Goal: Find specific page/section: Find specific page/section

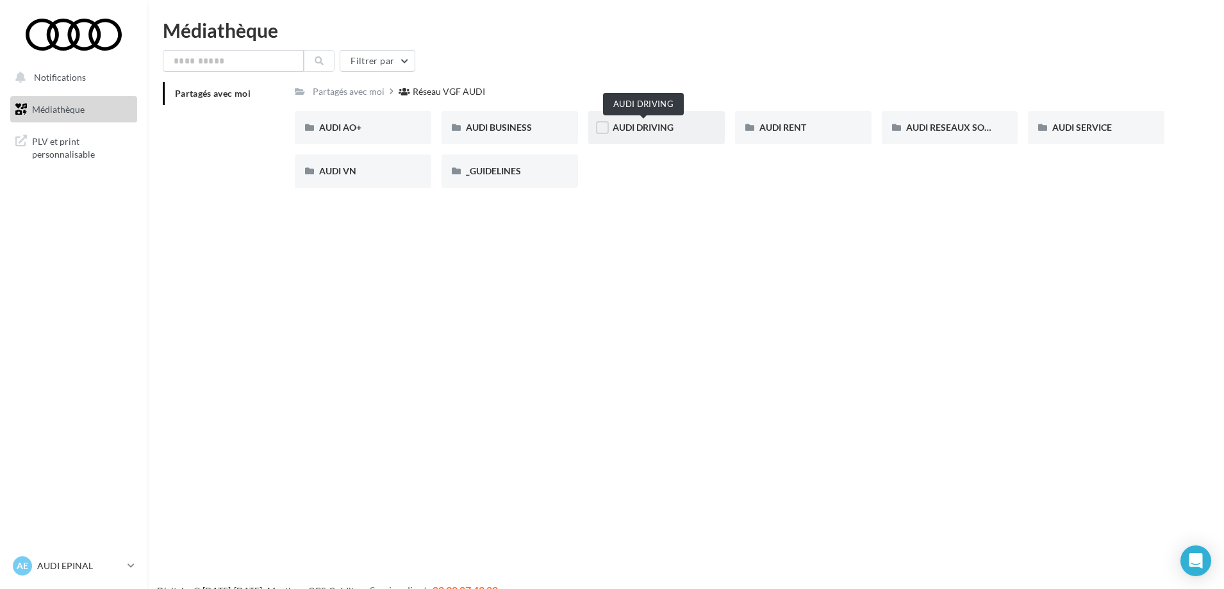
click at [660, 126] on span "AUDI DRIVING" at bounding box center [643, 127] width 61 height 11
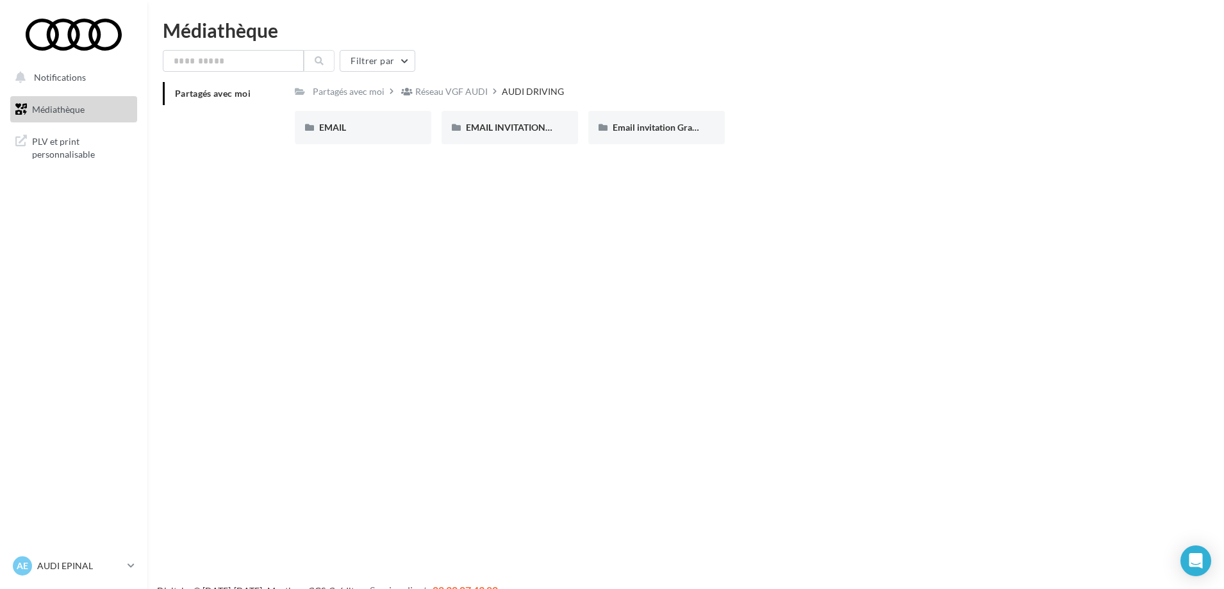
click at [108, 113] on link "Médiathèque" at bounding box center [74, 109] width 132 height 27
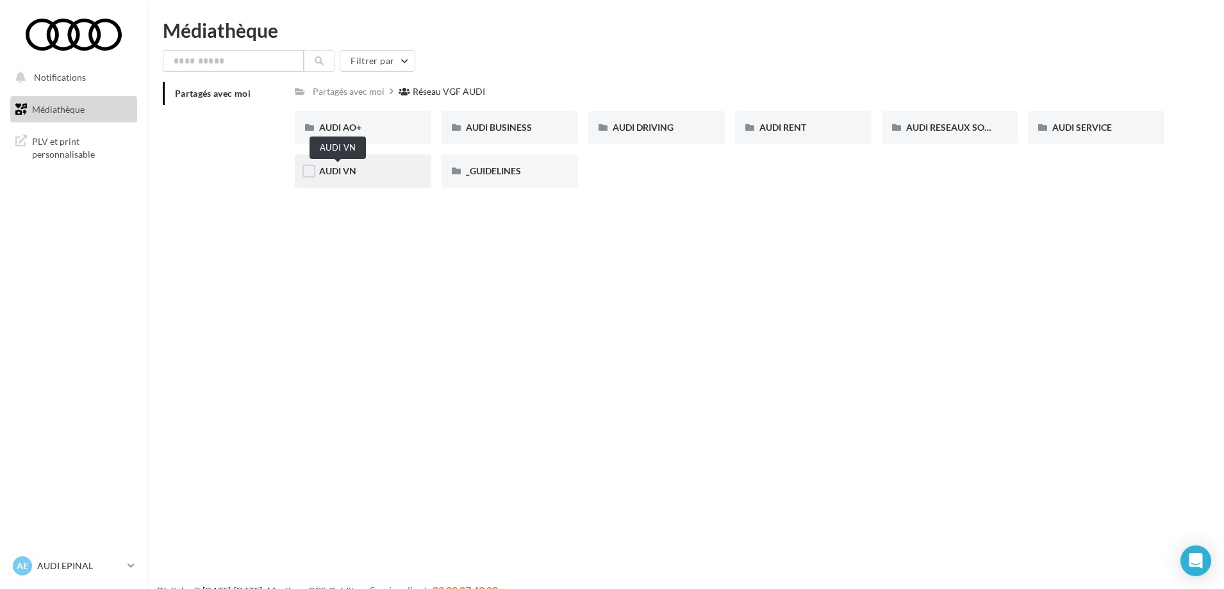
click at [327, 172] on span "AUDI VN" at bounding box center [337, 170] width 37 height 11
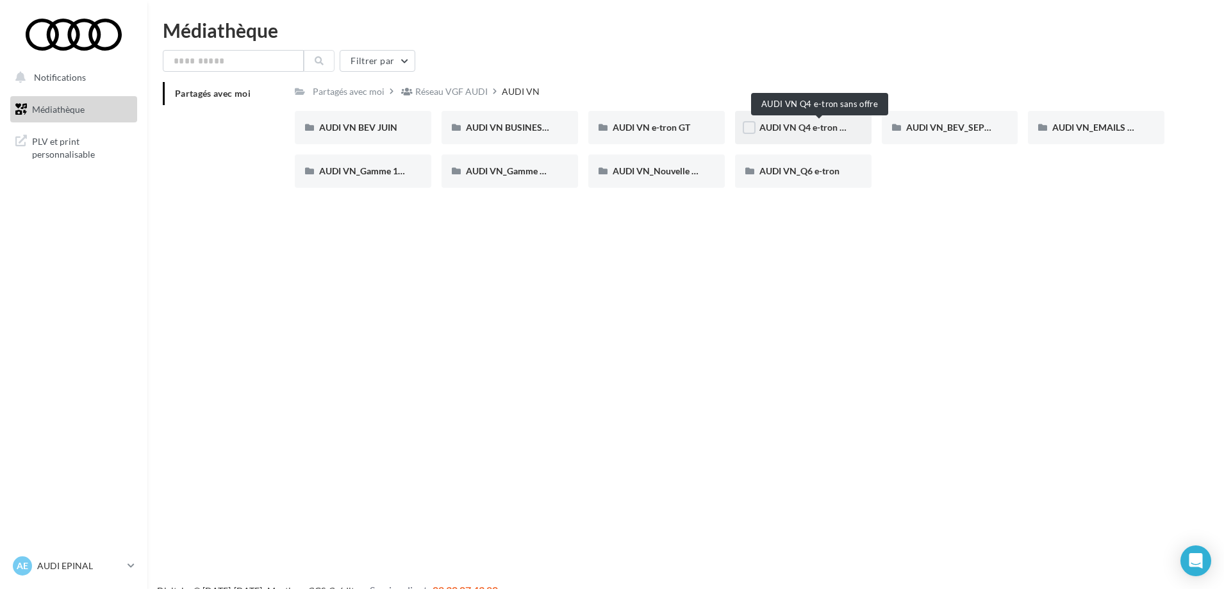
click at [781, 127] on span "AUDI VN Q4 e-tron sans offre" at bounding box center [818, 127] width 119 height 11
click at [810, 171] on span "AUDI VN_Q6 e-tron" at bounding box center [799, 170] width 80 height 11
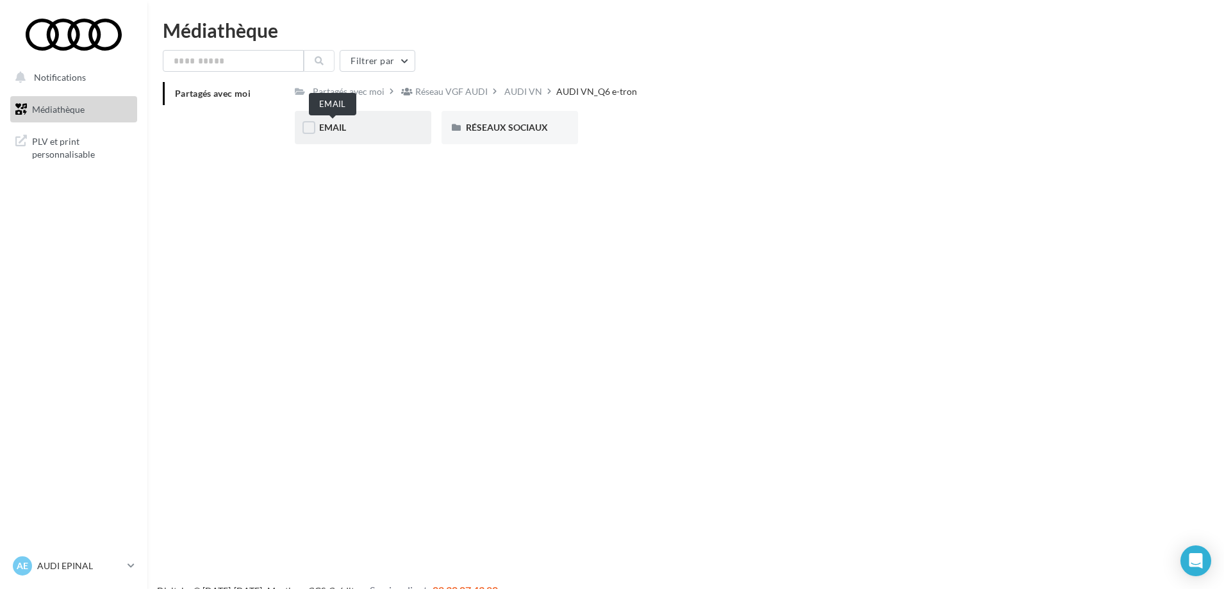
click at [329, 129] on span "EMAIL" at bounding box center [332, 127] width 27 height 11
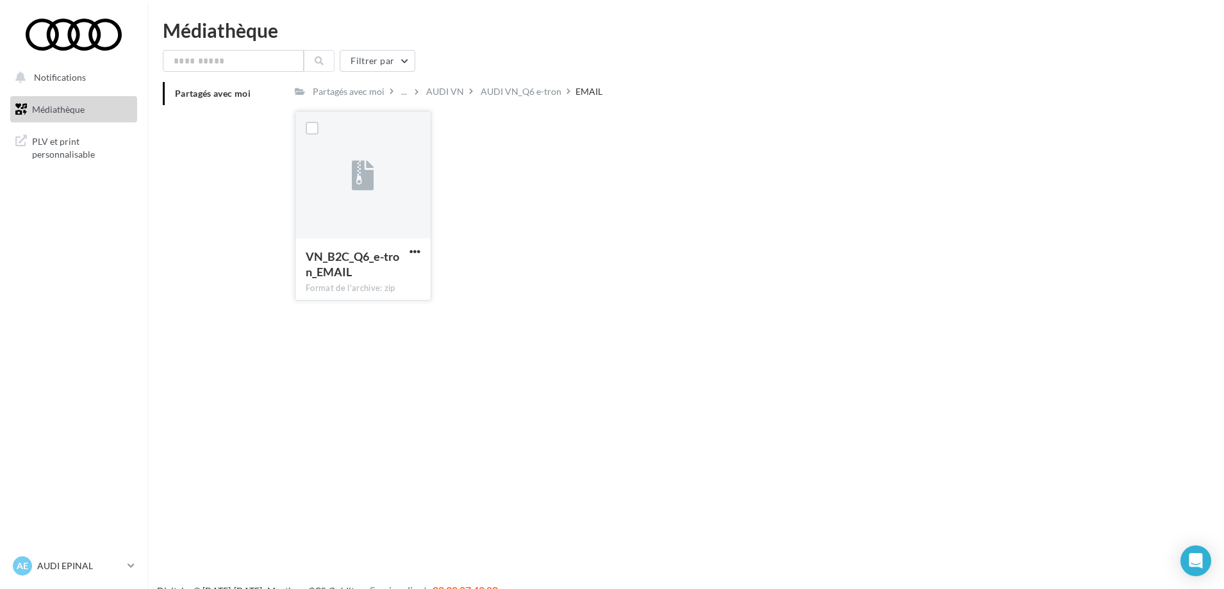
click at [339, 196] on div at bounding box center [362, 176] width 135 height 128
click at [37, 156] on span "PLV et print personnalisable" at bounding box center [82, 147] width 100 height 28
